Goal: Information Seeking & Learning: Learn about a topic

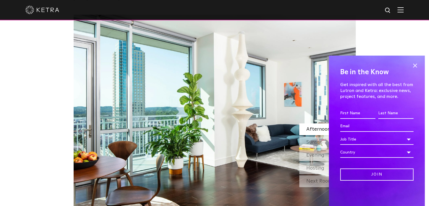
scroll to position [508, 0]
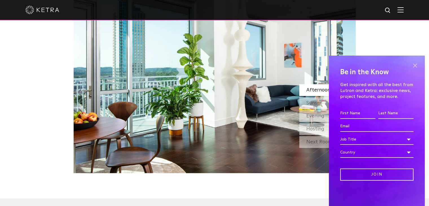
click at [413, 66] on span at bounding box center [415, 65] width 8 height 8
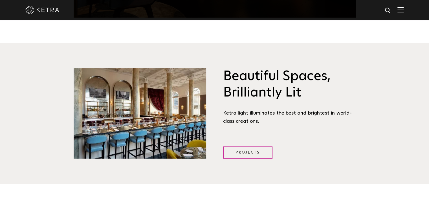
scroll to position [621, 0]
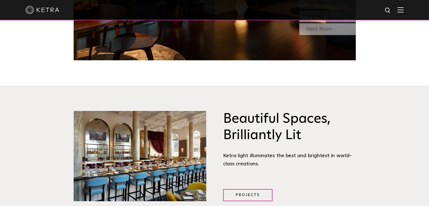
click at [404, 12] on img at bounding box center [401, 9] width 6 height 5
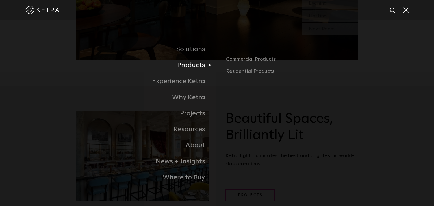
click at [197, 67] on link "Products" at bounding box center [146, 65] width 141 height 16
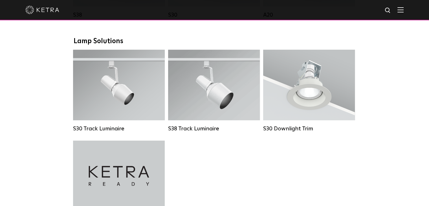
scroll to position [536, 0]
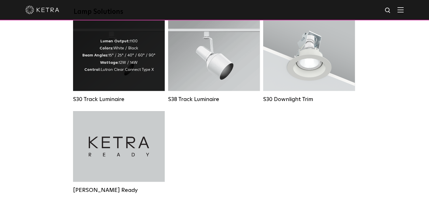
click at [130, 80] on div "Lumen Output: 1100 Colors: White / Black Beam Angles: 15° / 25° / 40° / 60° / 9…" at bounding box center [119, 55] width 92 height 71
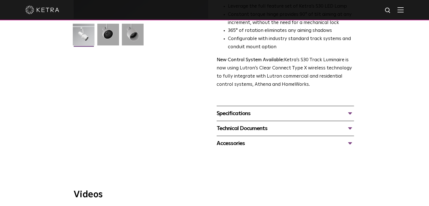
scroll to position [198, 0]
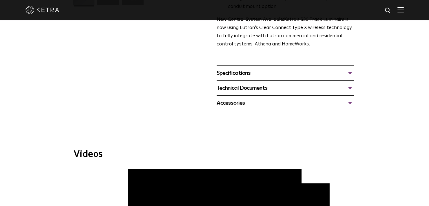
click at [278, 84] on div "Technical Documents" at bounding box center [286, 88] width 138 height 9
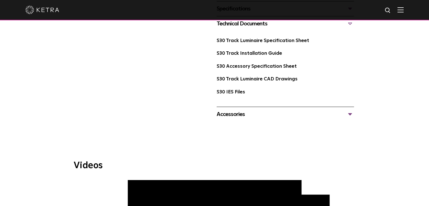
scroll to position [339, 0]
